Goal: Transaction & Acquisition: Purchase product/service

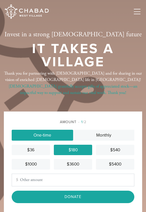
scroll to position [13, 0]
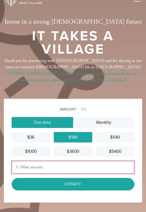
click at [53, 168] on input "Other Amount" at bounding box center [73, 167] width 123 height 13
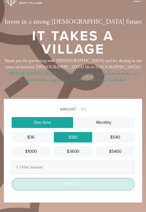
click at [53, 178] on input "Donate" at bounding box center [73, 184] width 123 height 12
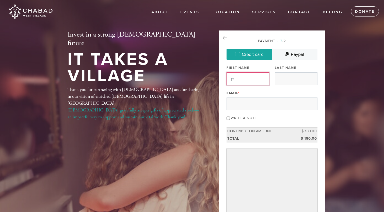
type input "y"
type input "Yaniv"
type input "Sadka"
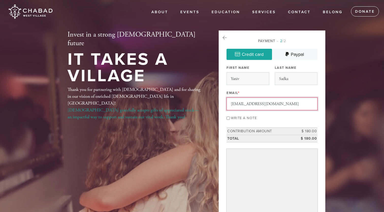
type input "sadka.yaniv@gmail.com"
click at [146, 127] on div "Payment 2 /2 Credit card Paypal Payment Processor Pay Later Credit Card PayPal …" at bounding box center [271, 151] width 91 height 226
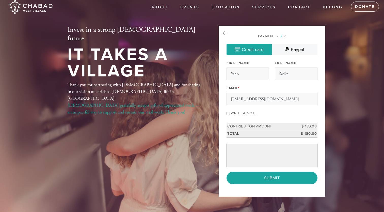
scroll to position [6, 0]
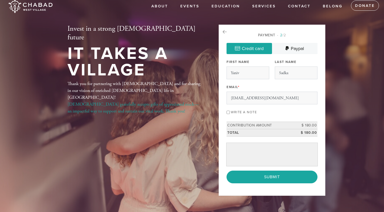
click at [146, 113] on label "Write a note" at bounding box center [244, 112] width 26 height 4
click at [146, 113] on input "Write a note" at bounding box center [227, 112] width 3 height 3
checkbox input "true"
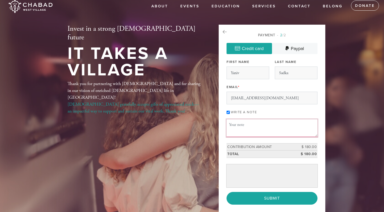
click at [146, 124] on textarea "Message or dedication" at bounding box center [271, 127] width 91 height 17
click at [146, 124] on textarea "Shana Tova U'Metukah!" at bounding box center [271, 127] width 91 height 17
click at [146, 129] on textarea "L'Shana Tova U'Metukah!" at bounding box center [271, 127] width 91 height 17
click at [146, 131] on textarea "L'Shana Tova U'Metukah! May this year be filled with continued blessing for the…" at bounding box center [271, 127] width 91 height 17
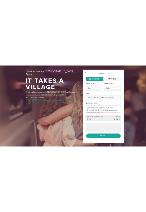
scroll to position [21, 0]
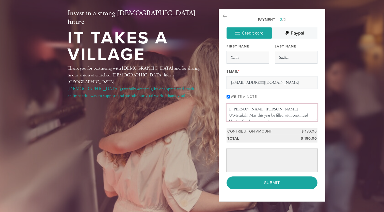
click at [146, 116] on textarea "L'Shana Tova U'Metukah! May this year be filled with continued blessing for the…" at bounding box center [271, 112] width 91 height 17
click at [146, 113] on textarea "L'Shana Tova U'Metukah! May this year be filled with continued blessing for the…" at bounding box center [271, 112] width 91 height 17
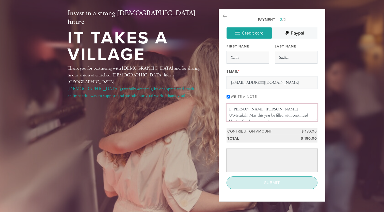
type textarea "L'Shana Tova U'Metukah! May this year be filled with continued blessing for the…"
click at [146, 184] on input "Submit" at bounding box center [271, 182] width 91 height 13
click at [146, 183] on input "Submit" at bounding box center [271, 182] width 91 height 13
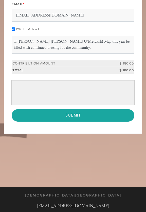
scroll to position [174, 0]
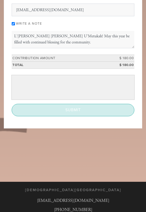
click at [75, 109] on input "Submit" at bounding box center [73, 110] width 123 height 12
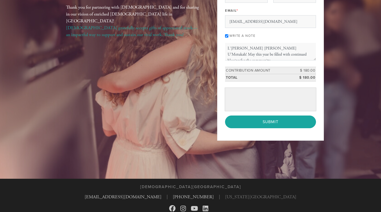
scroll to position [61, 0]
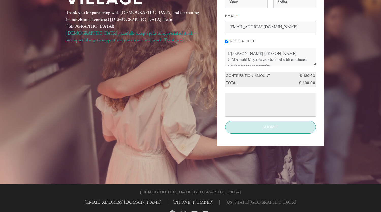
click at [146, 130] on input "Submit" at bounding box center [270, 127] width 91 height 13
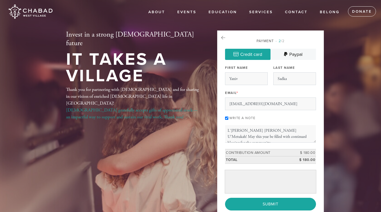
scroll to position [0, 0]
click at [146, 47] on div "Payment 2 /2 Credit card Paypal Payment Processor Pay Later Credit Card PayPal …" at bounding box center [270, 124] width 91 height 172
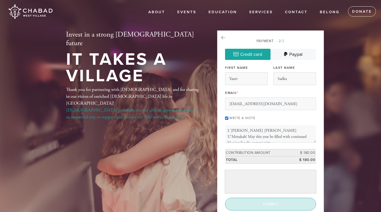
click at [146, 199] on input "Submit" at bounding box center [270, 204] width 91 height 13
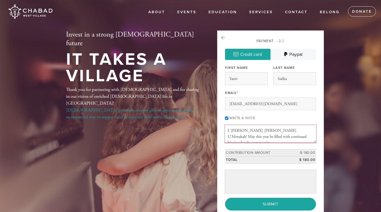
click at [146, 133] on textarea "L'Shana Tova U'Metukah! May this year be filled with continued blessing for the…" at bounding box center [270, 133] width 91 height 17
